Goal: Task Accomplishment & Management: Use online tool/utility

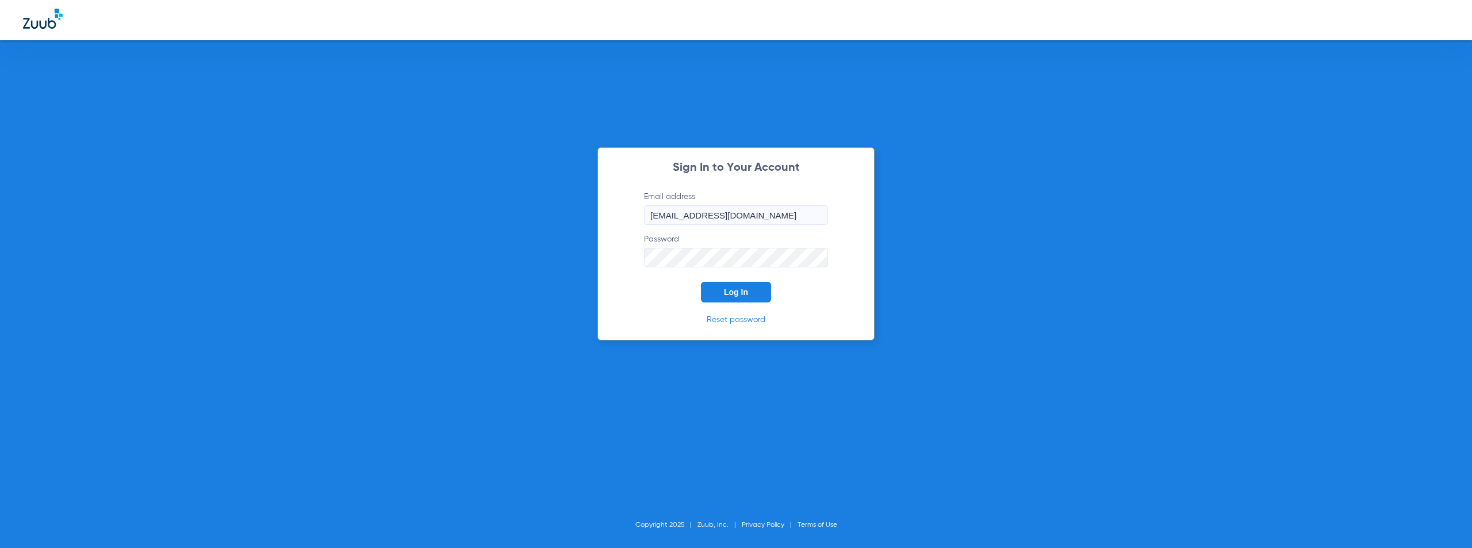
click at [726, 298] on button "Log In" at bounding box center [736, 292] width 70 height 21
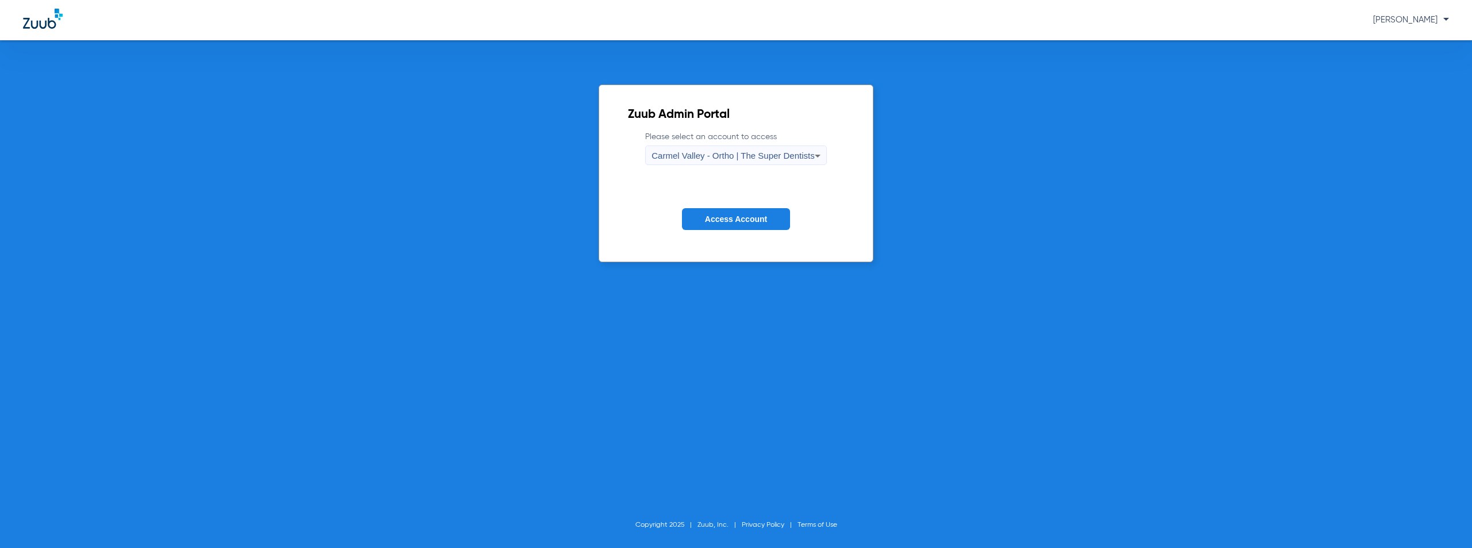
click at [736, 151] on span "Carmel Valley - Ortho | The Super Dentists" at bounding box center [732, 156] width 163 height 10
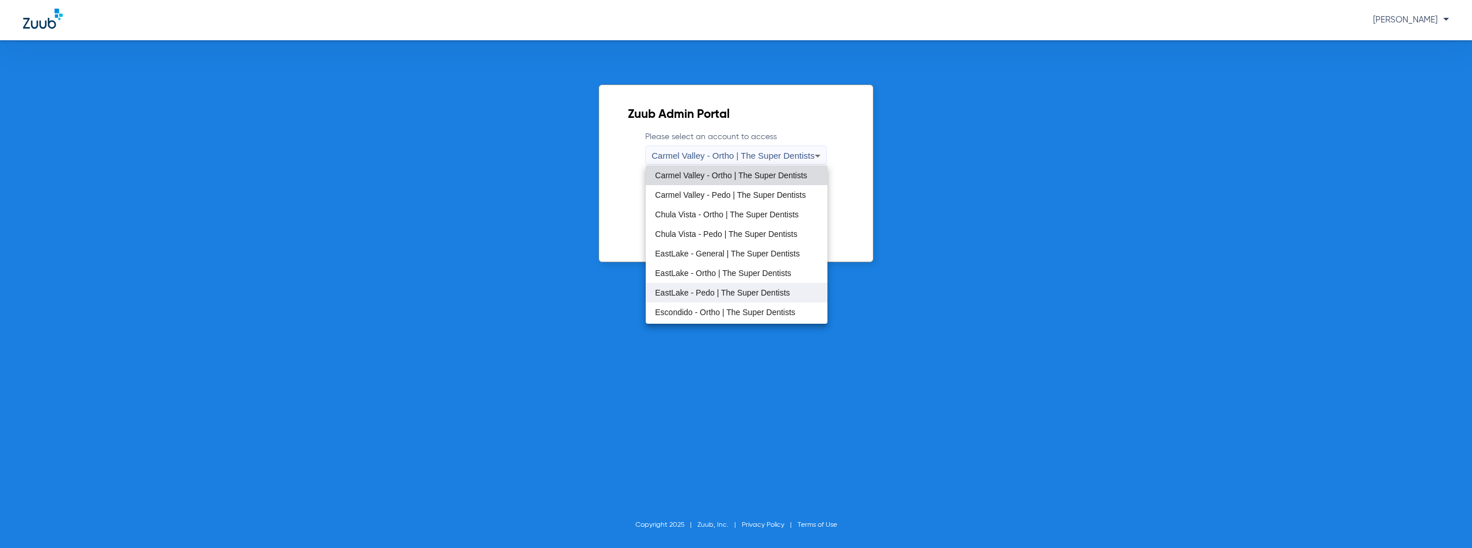
click at [707, 294] on span "EastLake - Pedo | The Super Dentists" at bounding box center [722, 293] width 135 height 8
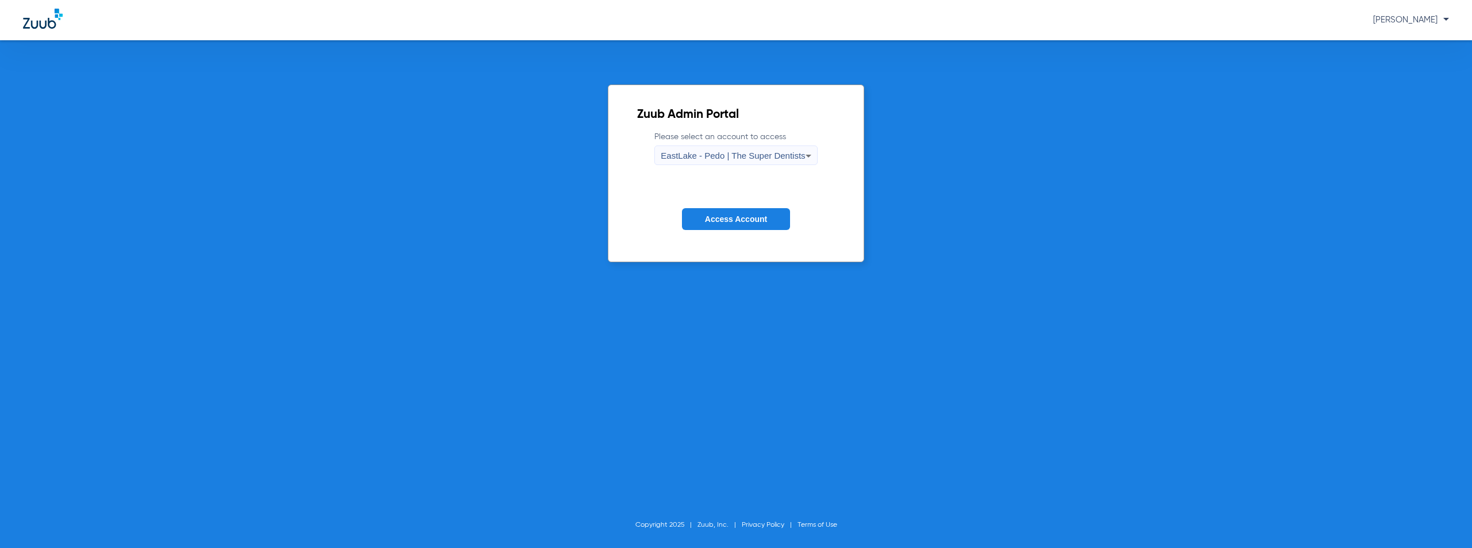
click at [732, 213] on button "Access Account" at bounding box center [736, 219] width 108 height 22
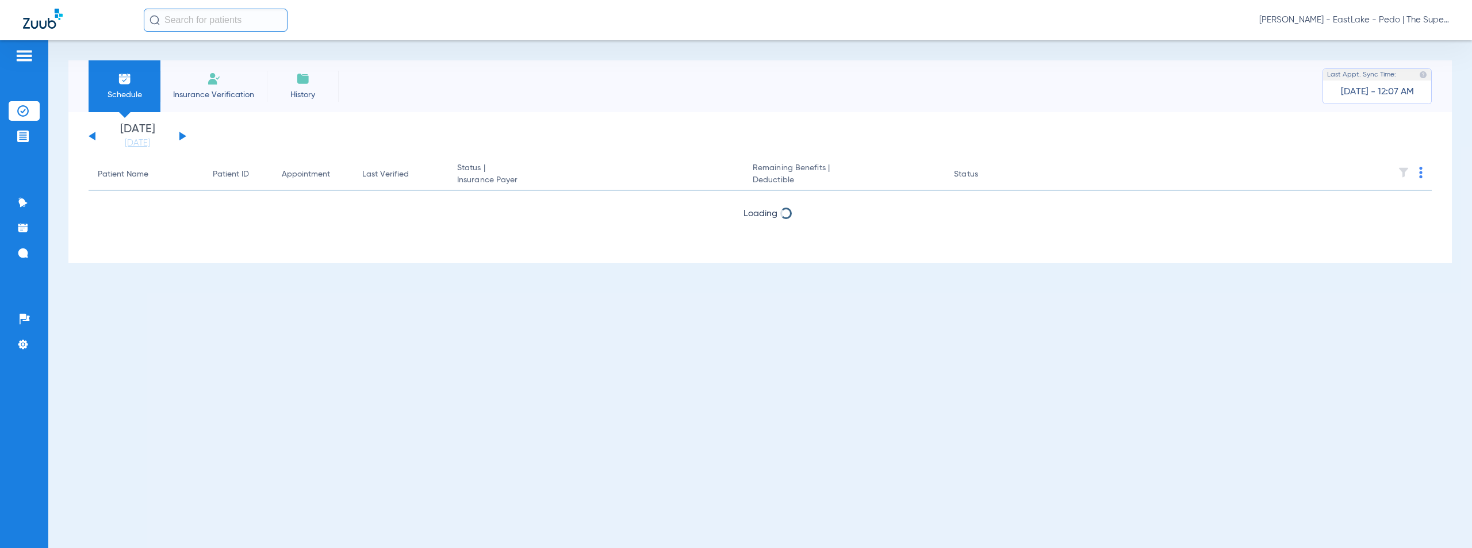
click at [181, 135] on button at bounding box center [182, 136] width 7 height 9
click at [180, 135] on button at bounding box center [182, 136] width 7 height 9
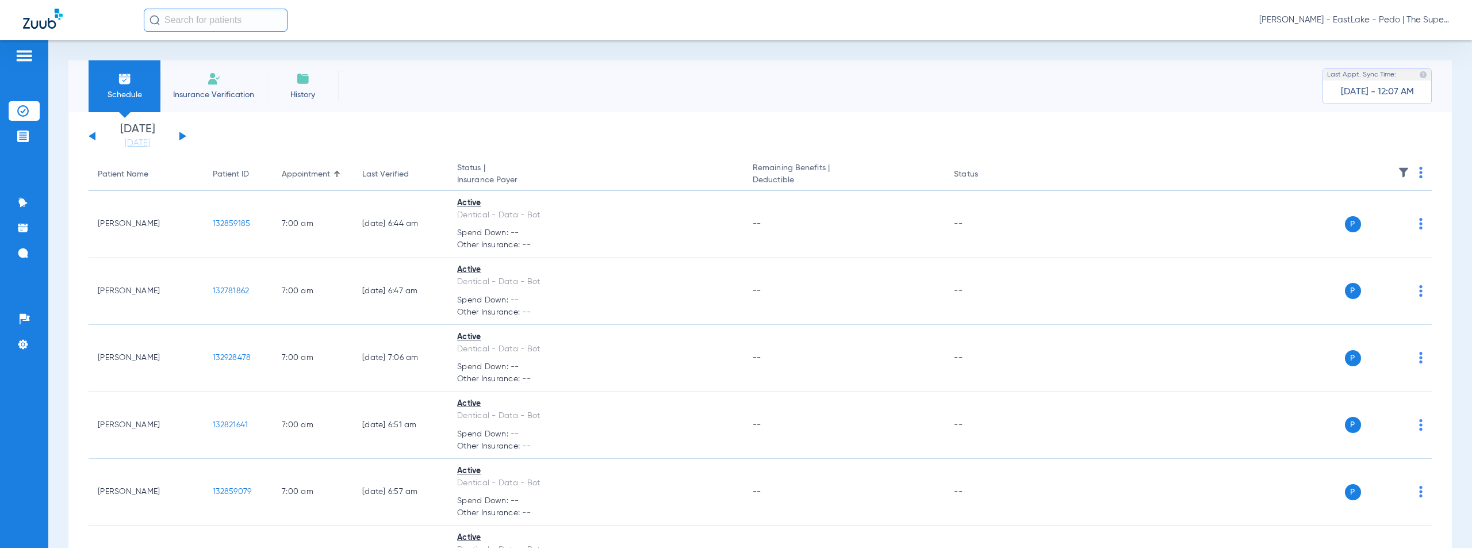
scroll to position [2376, 0]
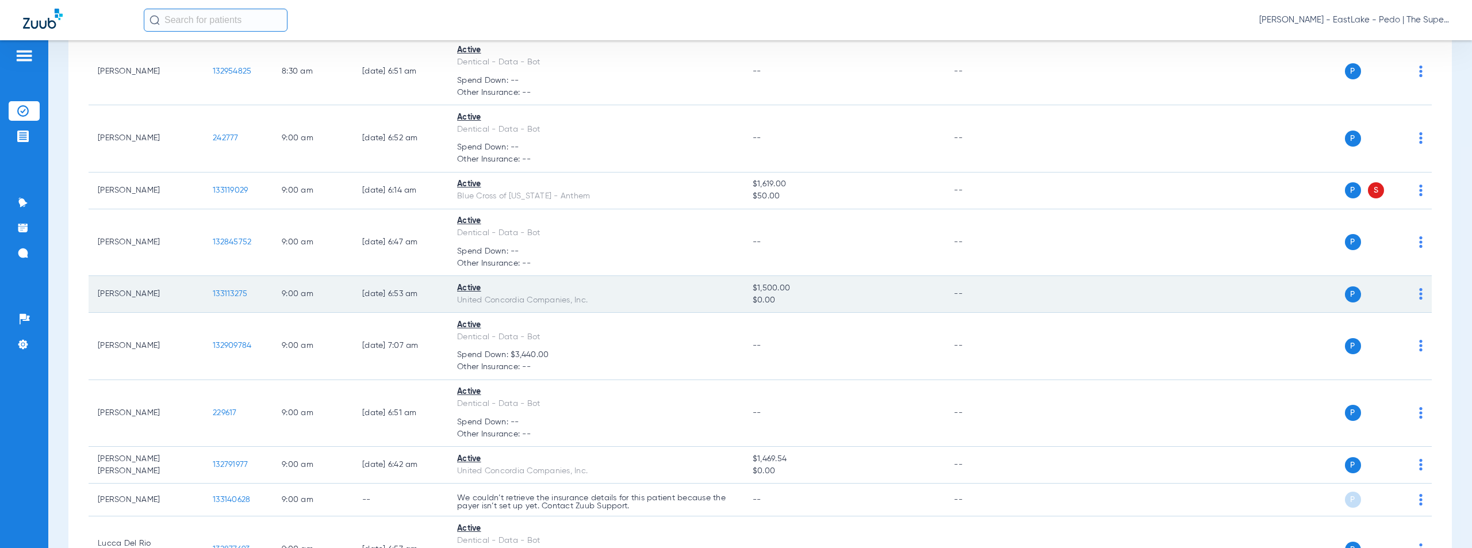
click at [226, 294] on span "133113275" at bounding box center [230, 294] width 34 height 8
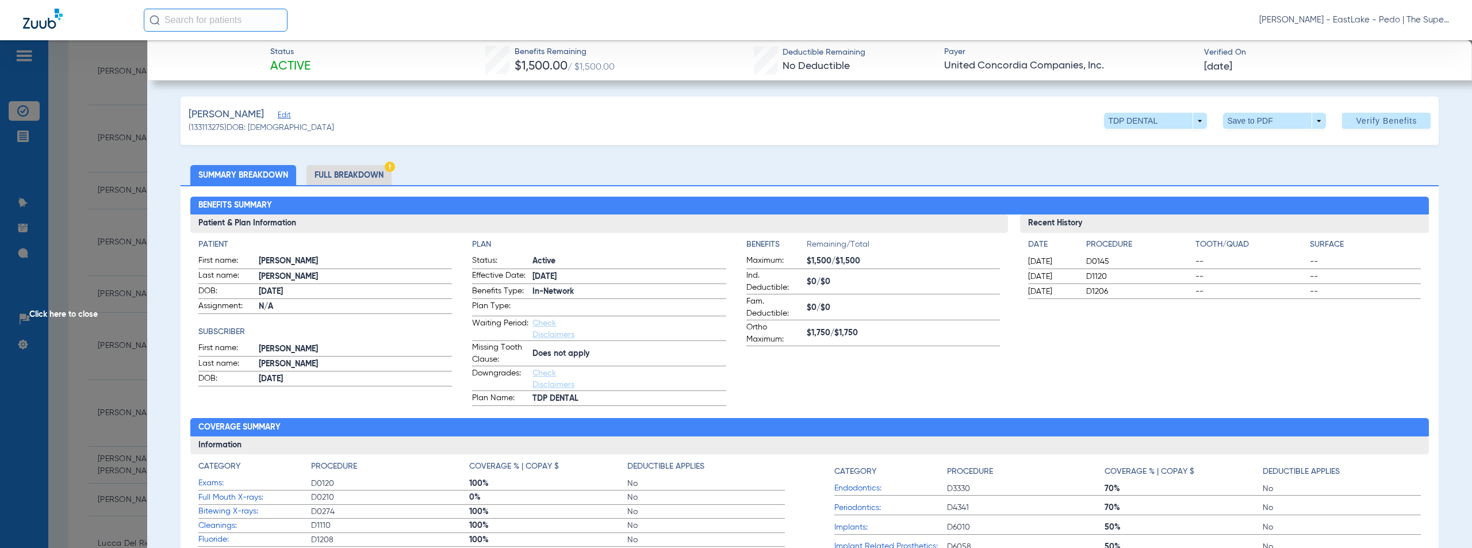
click at [55, 314] on span "Click here to close" at bounding box center [73, 314] width 147 height 548
